Goal: Find specific page/section: Find specific page/section

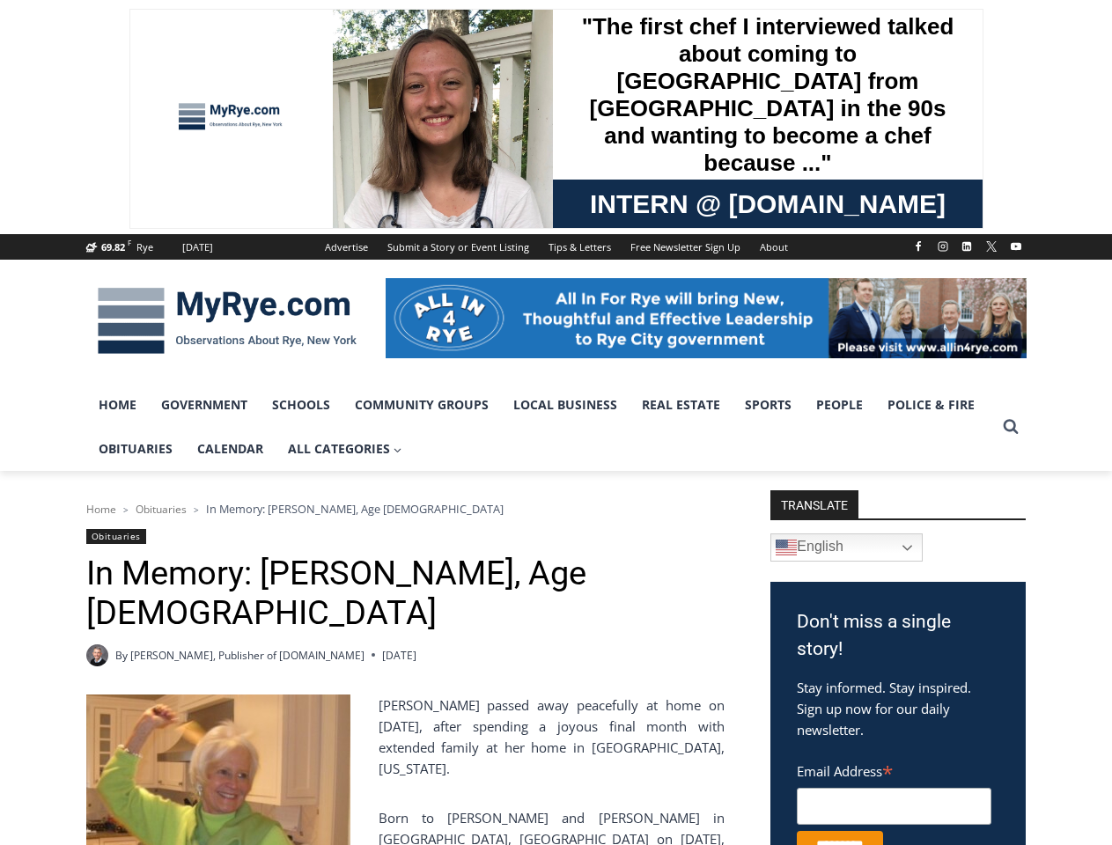
click at [345, 449] on span "All Categories Expand" at bounding box center [345, 448] width 114 height 19
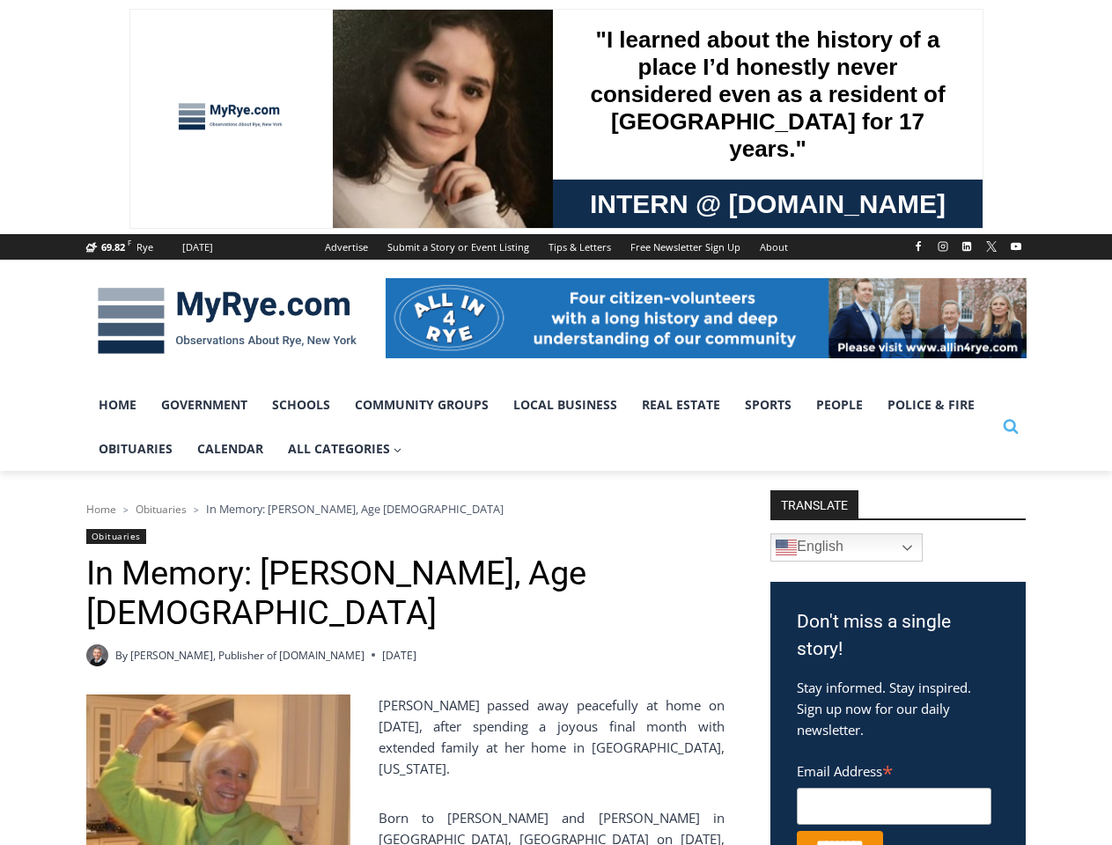
click at [1011, 427] on icon "Search" at bounding box center [1011, 426] width 16 height 16
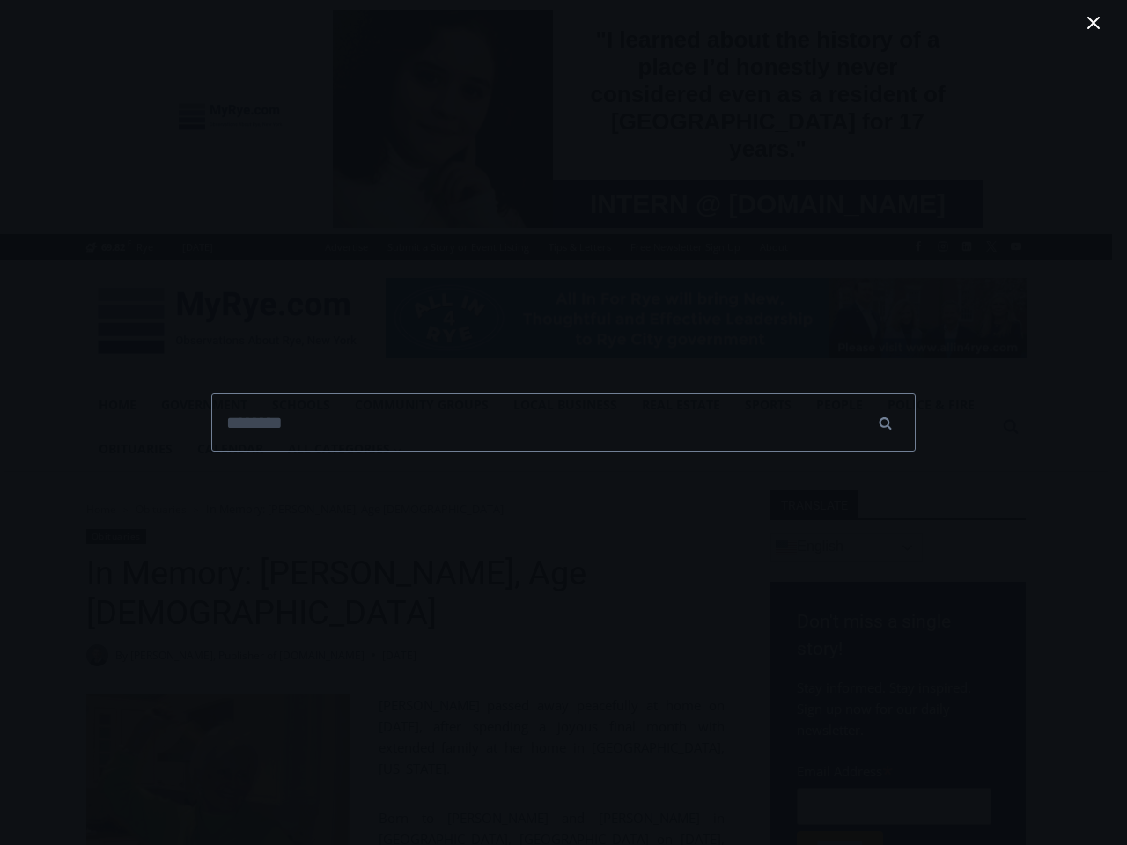
click at [846, 548] on div "Search for: ****** Search" at bounding box center [563, 422] width 1127 height 845
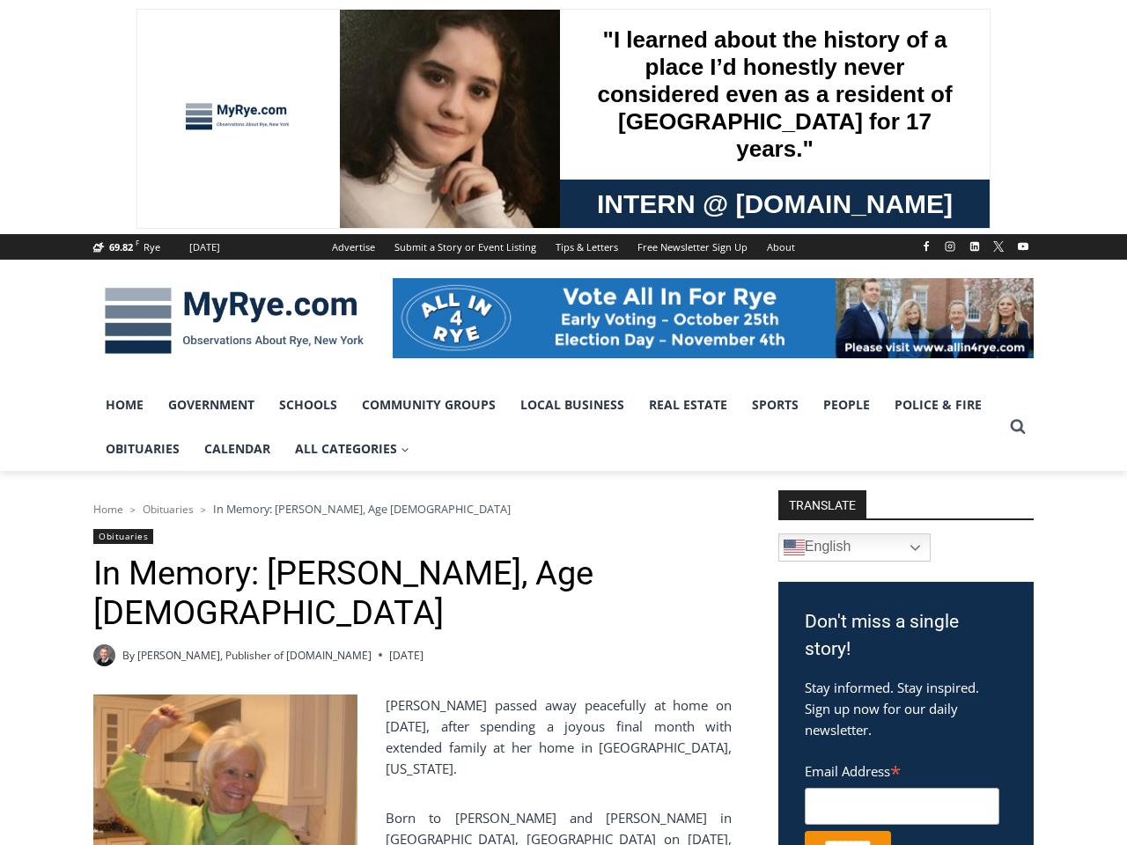
click at [898, 726] on div at bounding box center [563, 422] width 1127 height 845
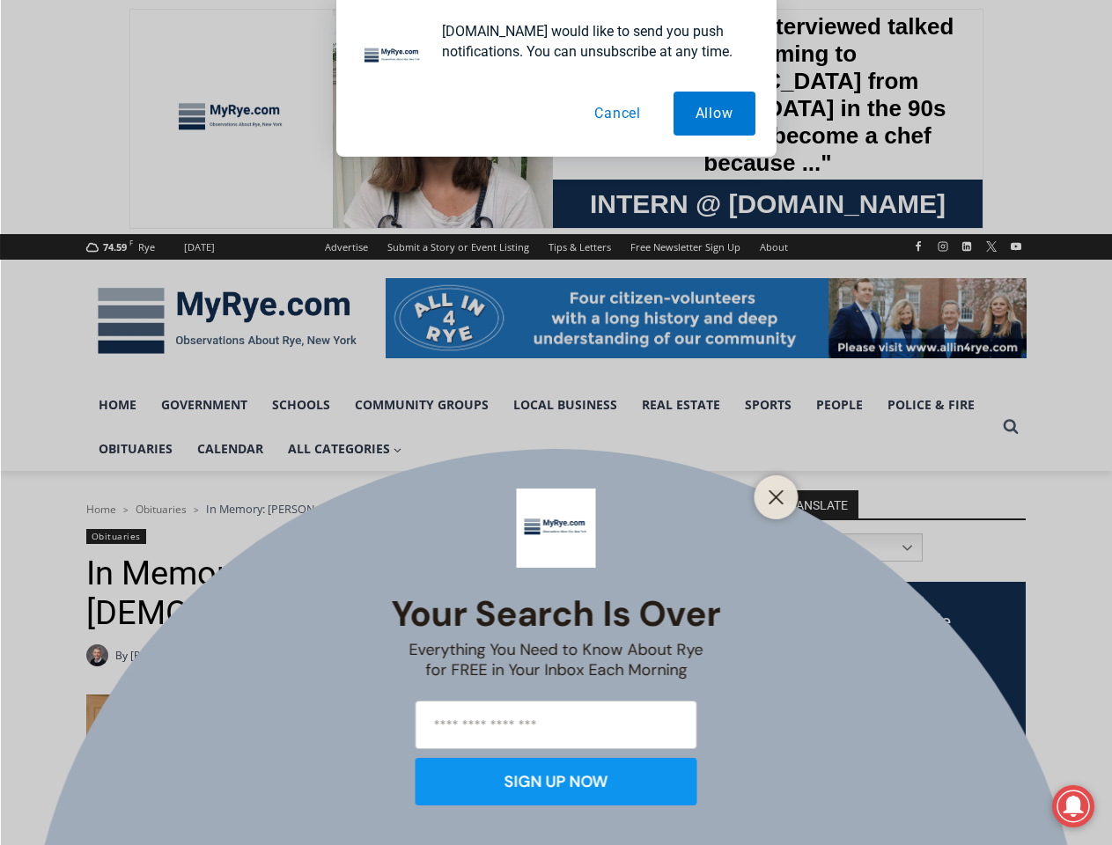
click at [556, 423] on div "Your Search is Over Everything You Need to Know About Rye for FREE in Your Inbo…" at bounding box center [556, 422] width 1112 height 845
click at [1073, 806] on icon at bounding box center [1073, 806] width 20 height 21
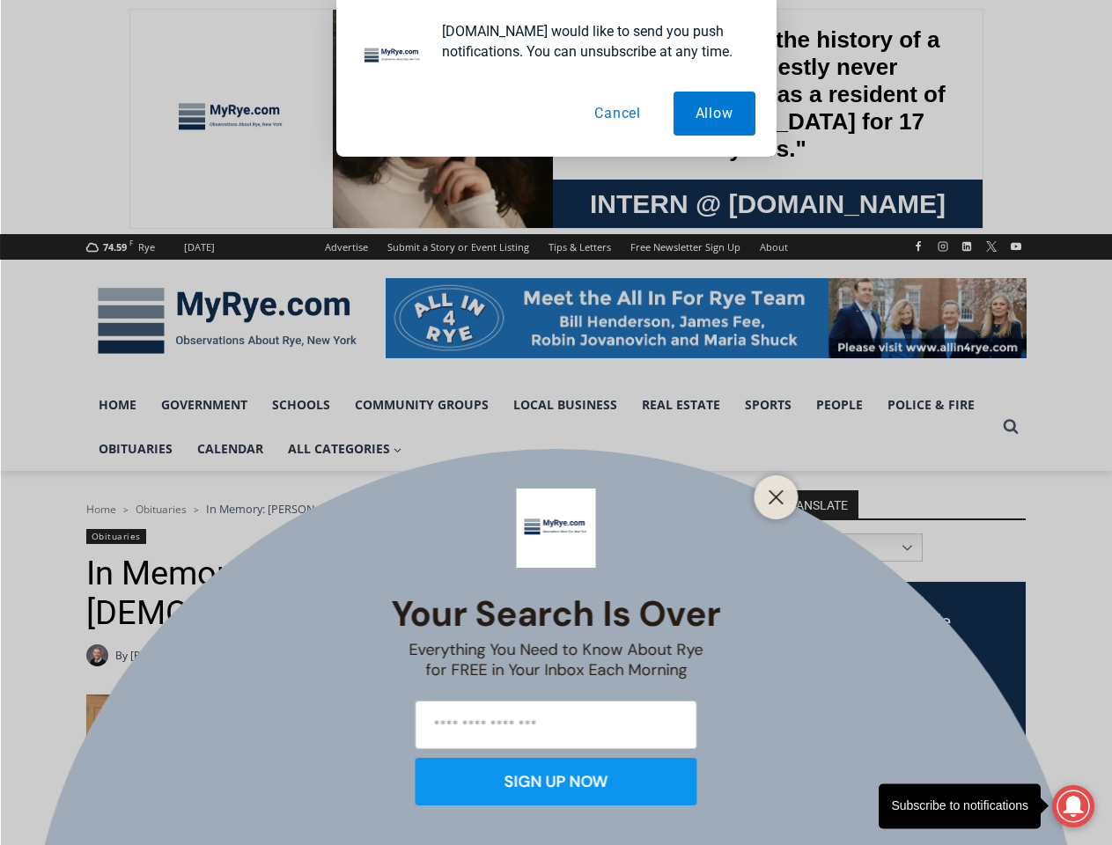
click at [713, 114] on button "Allow" at bounding box center [715, 114] width 82 height 44
